Goal: Task Accomplishment & Management: Use online tool/utility

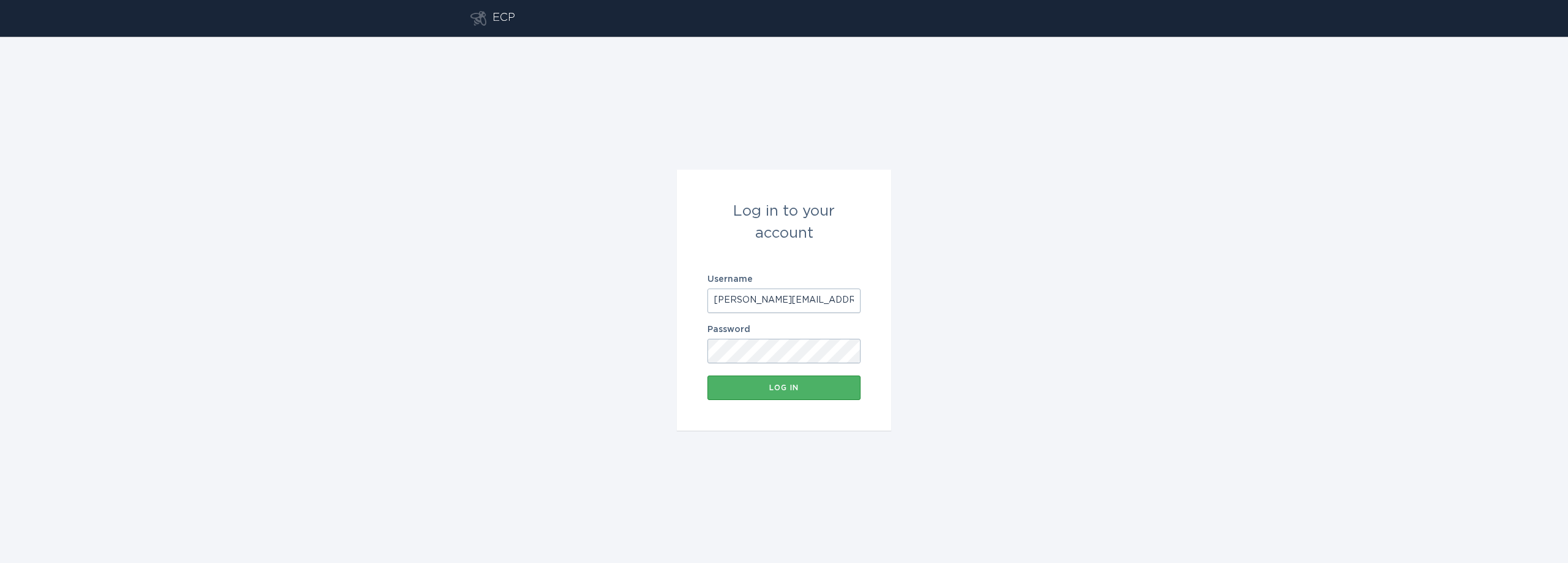
click at [795, 381] on button "Log in" at bounding box center [783, 388] width 153 height 25
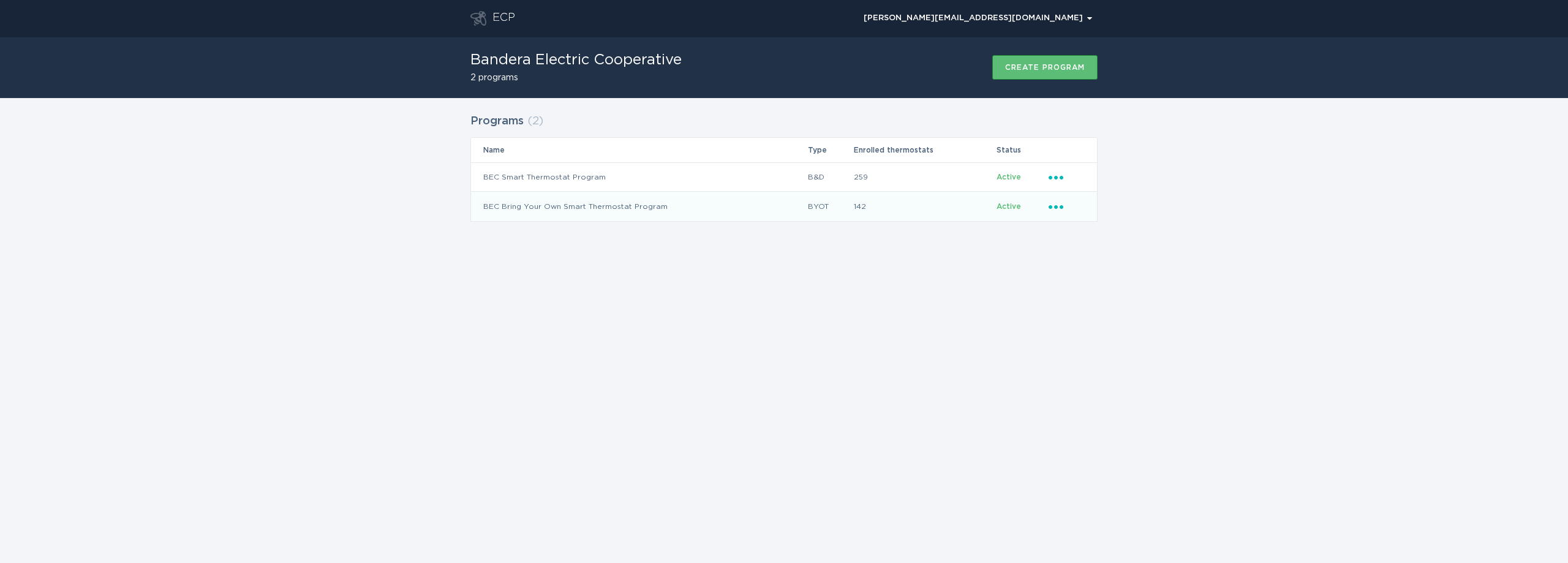
click at [1059, 207] on icon "Ellipsis" at bounding box center [1056, 205] width 17 height 11
click at [1109, 334] on div "Upload reviewed applicants" at bounding box center [1113, 347] width 128 height 42
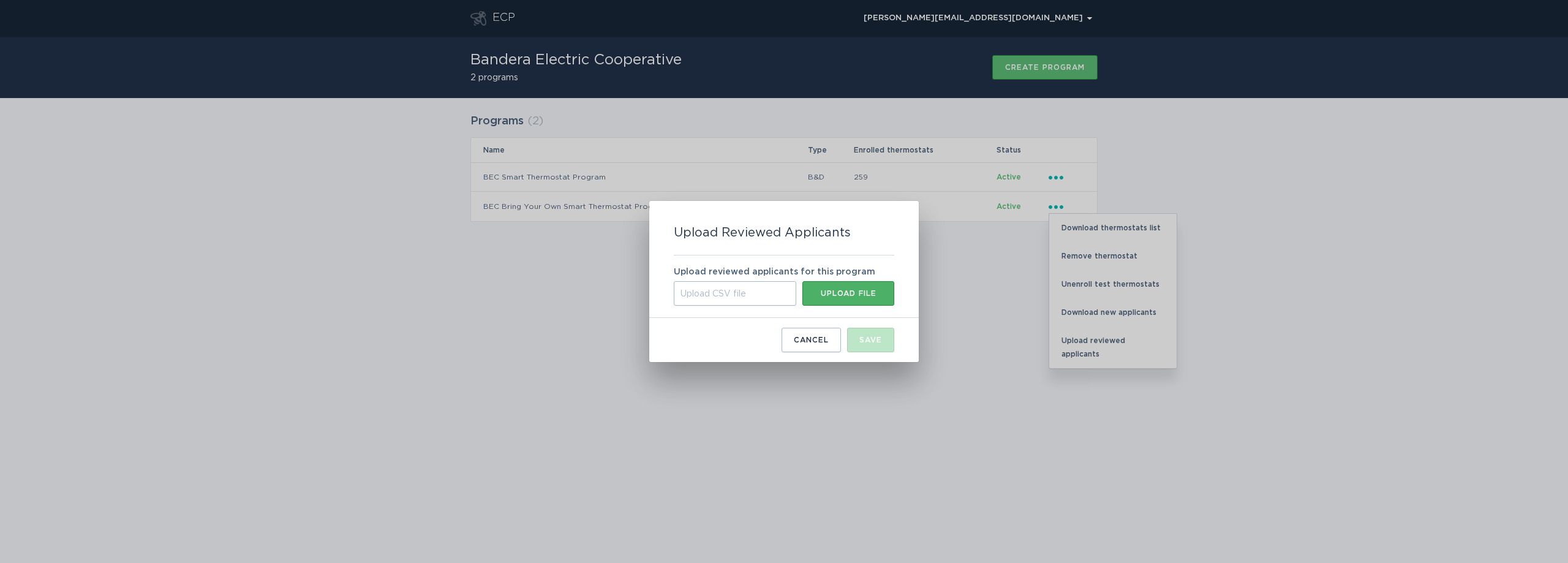
click at [846, 297] on div "Upload file" at bounding box center [848, 293] width 80 height 7
type input "C:\fakepath\[DATE].csv"
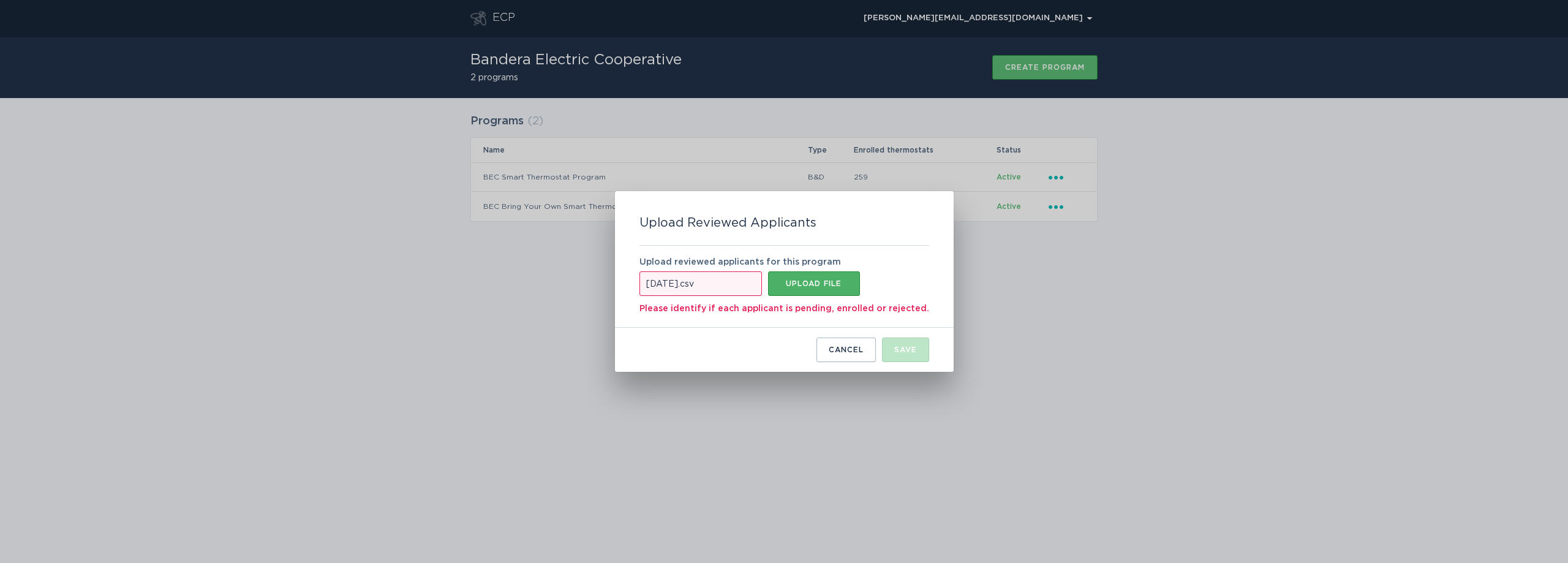
click at [830, 281] on div "Upload file" at bounding box center [814, 284] width 80 height 7
type input "C:\fakepath\[DATE].csv"
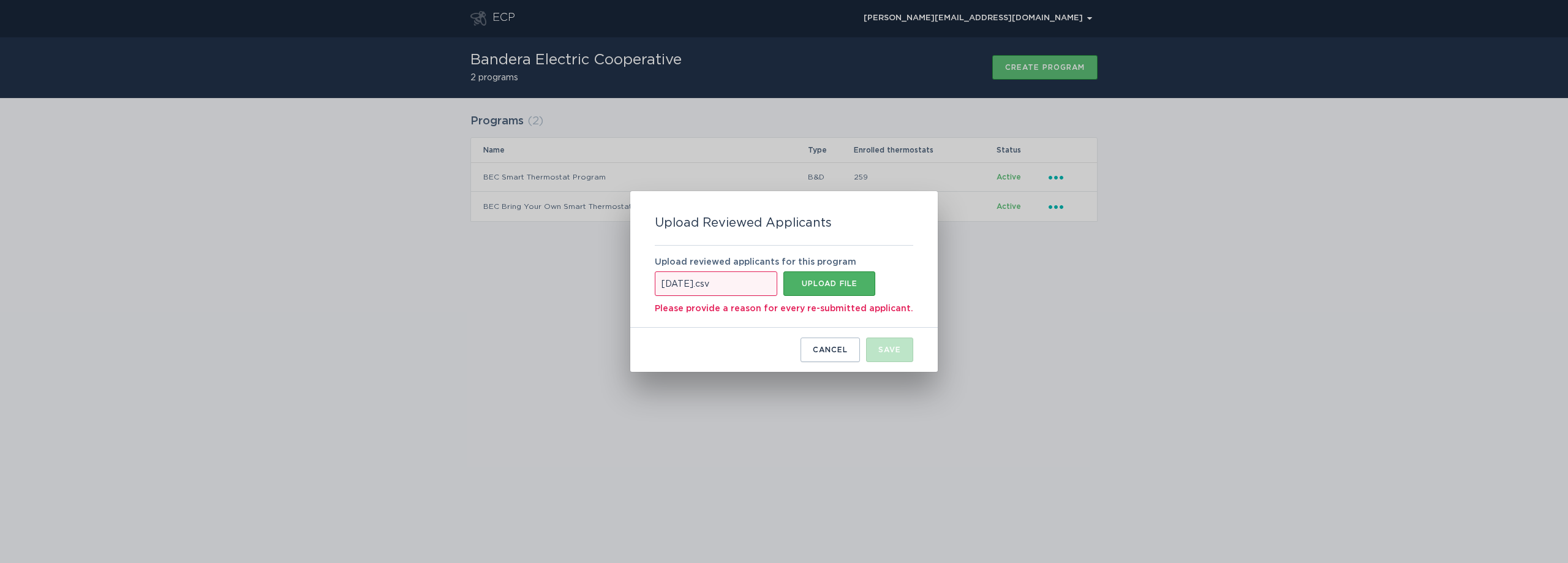
click at [861, 286] on div "Upload file" at bounding box center [829, 284] width 80 height 7
type input "C:\fakepath\[DATE].csv"
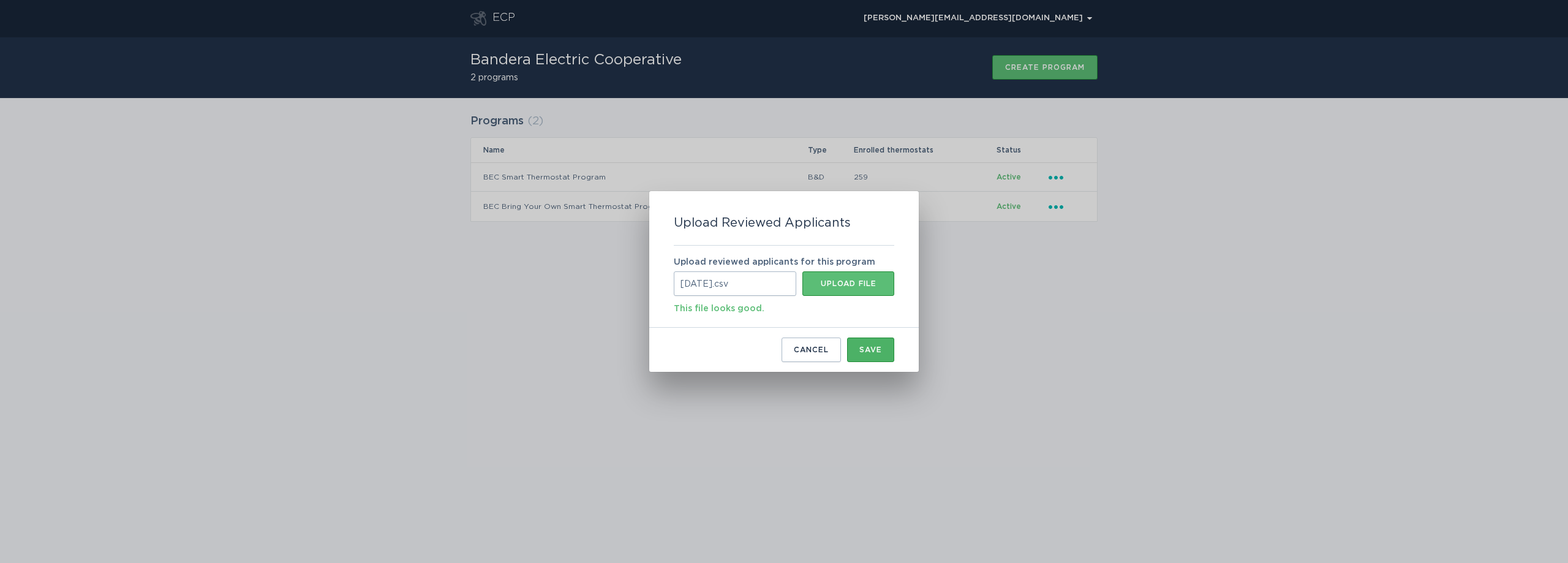
click at [870, 352] on div "Save" at bounding box center [871, 350] width 23 height 7
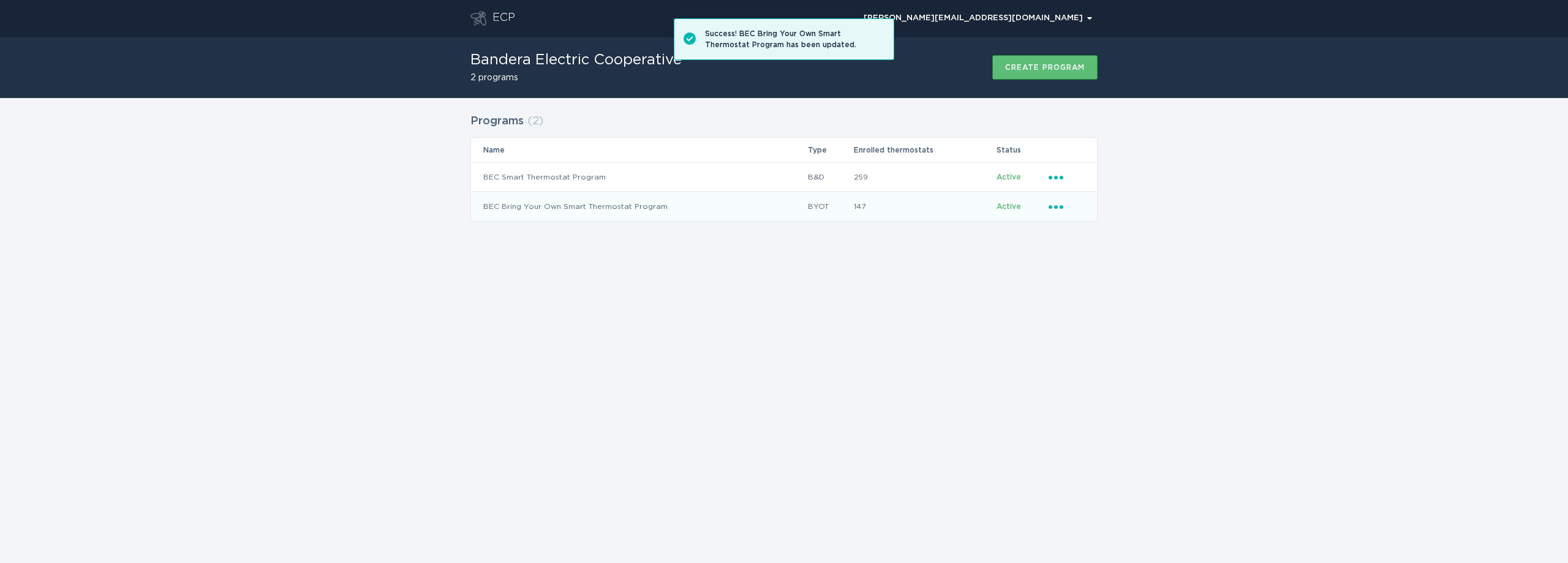
click at [1062, 207] on icon "Popover menu" at bounding box center [1055, 207] width 15 height 4
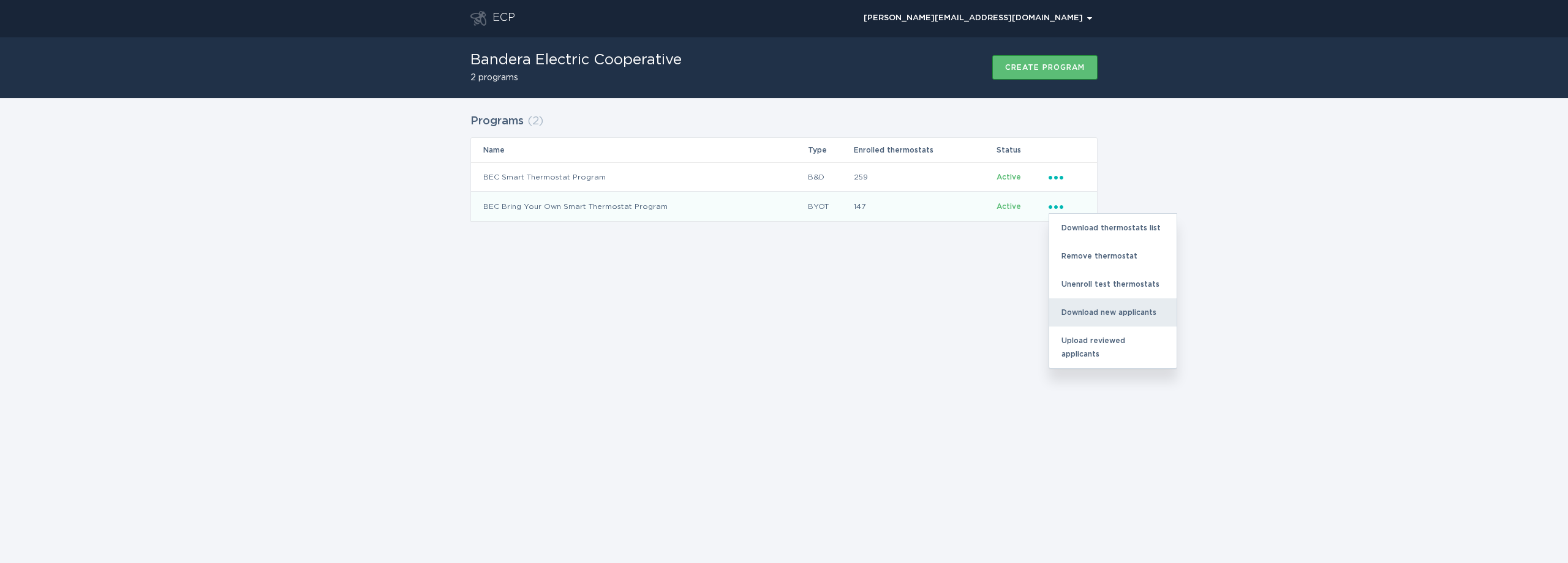
click at [1091, 316] on div "Download new applicants" at bounding box center [1113, 313] width 128 height 28
click at [1064, 205] on icon "Ellipsis" at bounding box center [1056, 205] width 17 height 11
click at [1102, 335] on div "Upload reviewed applicants" at bounding box center [1113, 347] width 128 height 42
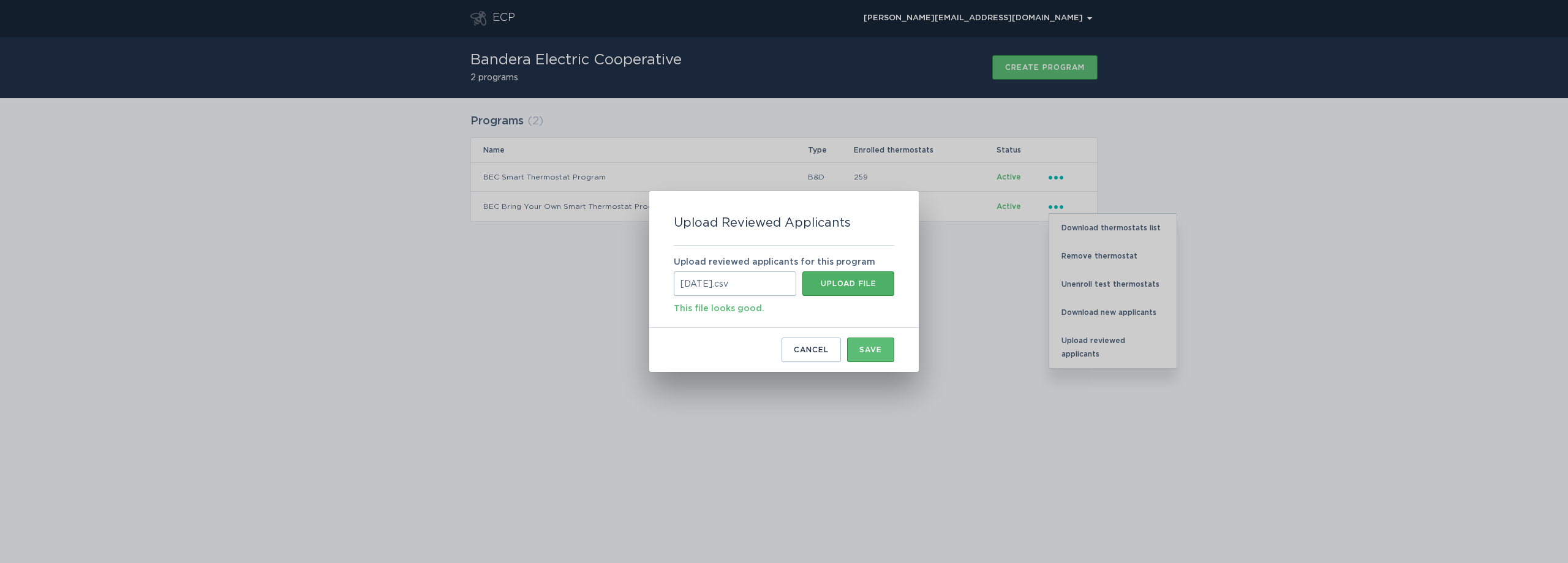
click at [836, 283] on div "Upload file" at bounding box center [848, 284] width 80 height 7
type input "C:\fakepath\[DATE].csv"
click at [876, 352] on div "Save" at bounding box center [871, 350] width 23 height 7
